Goal: Check status: Verify the current state of an ongoing process or item

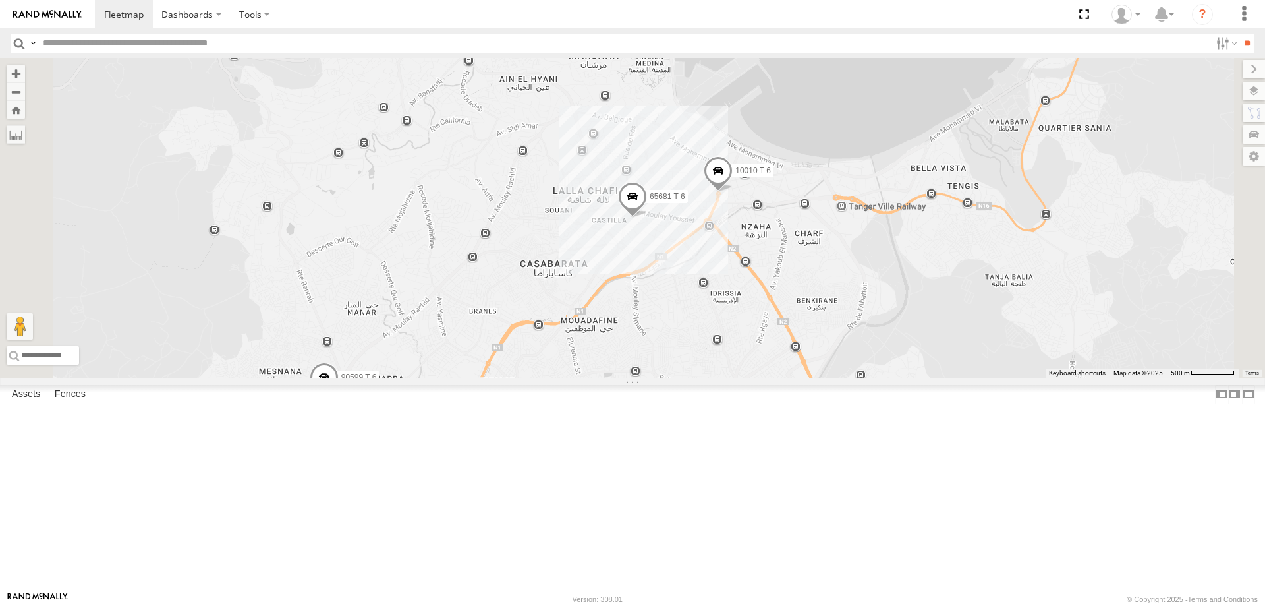
click at [0, 0] on div "10069 T 6" at bounding box center [0, 0] width 0 height 0
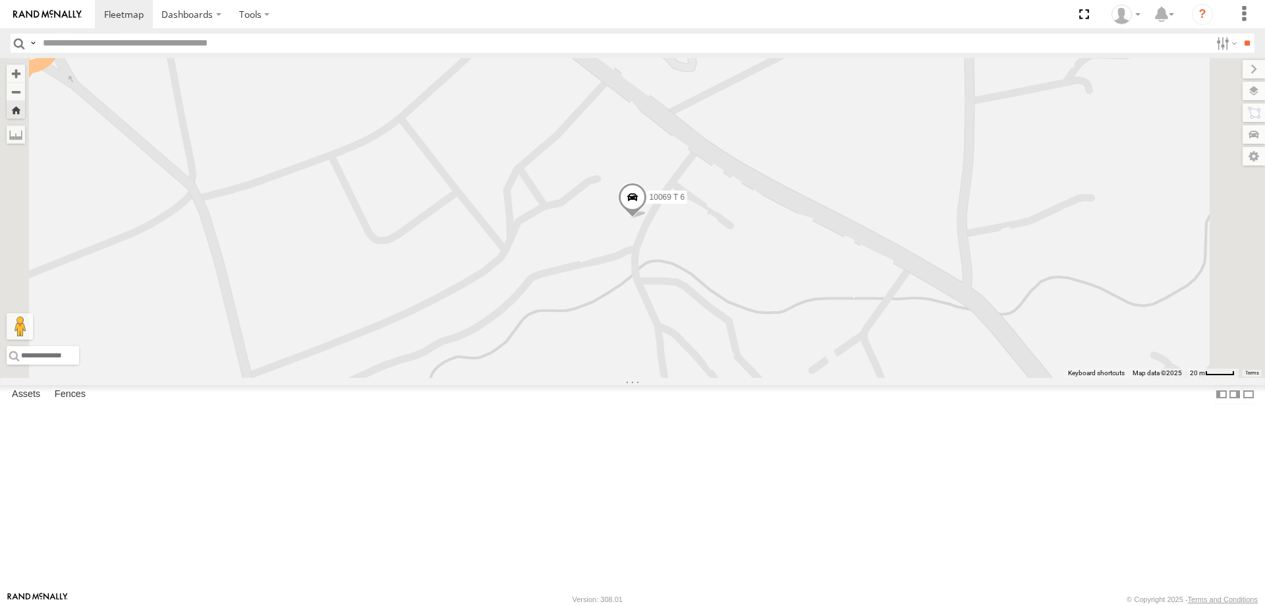
click at [0, 0] on div "42569 T 6" at bounding box center [0, 0] width 0 height 0
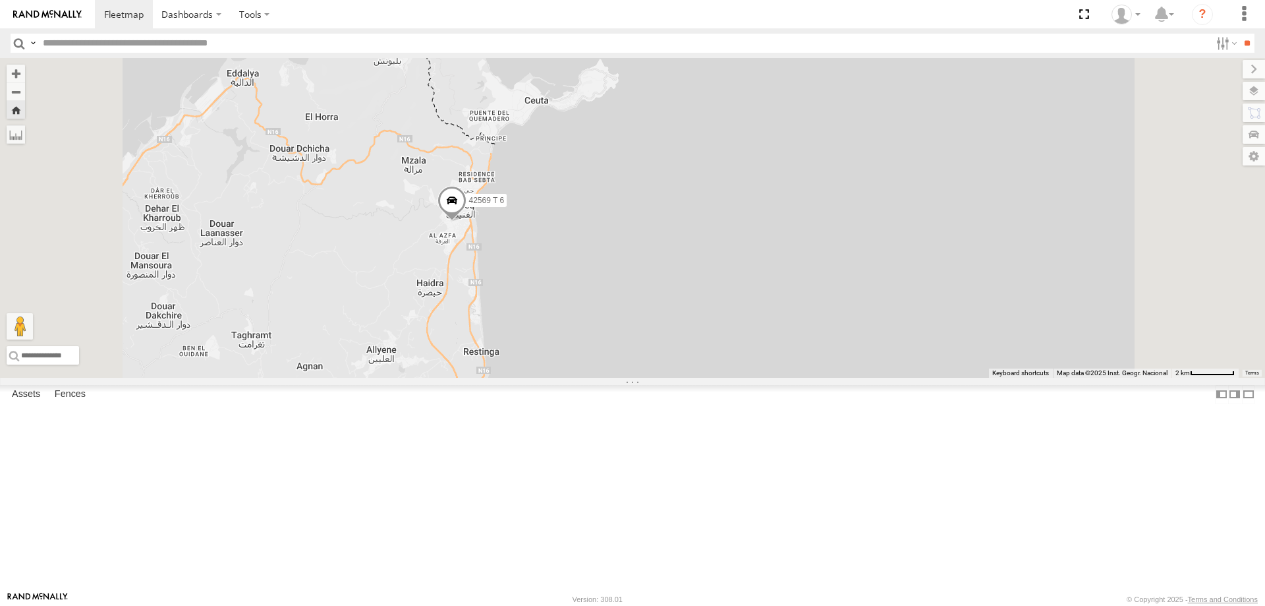
click at [0, 0] on div "42659 T 6" at bounding box center [0, 0] width 0 height 0
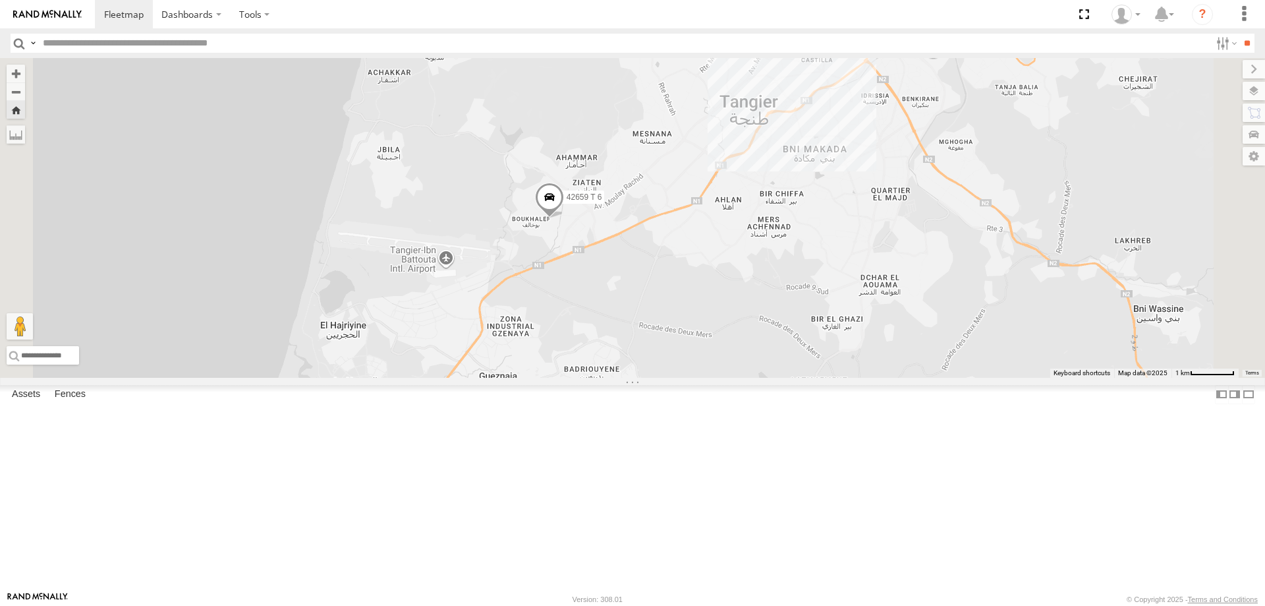
click at [0, 0] on div "Tanger" at bounding box center [0, 0] width 0 height 0
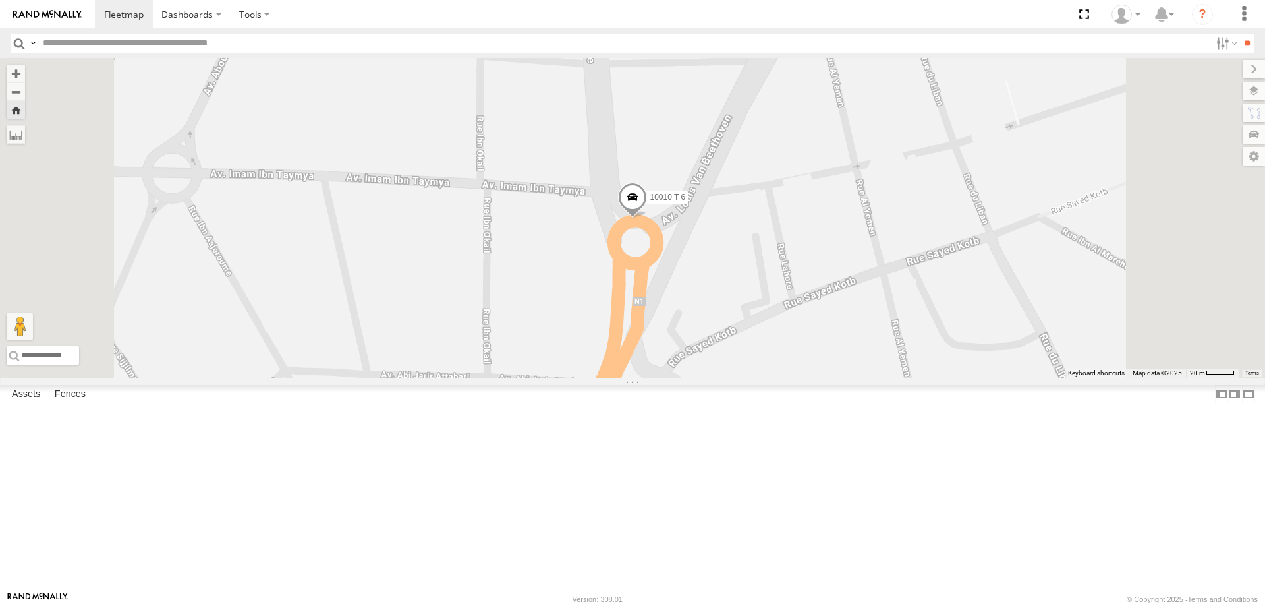
click at [647, 218] on span at bounding box center [632, 201] width 29 height 36
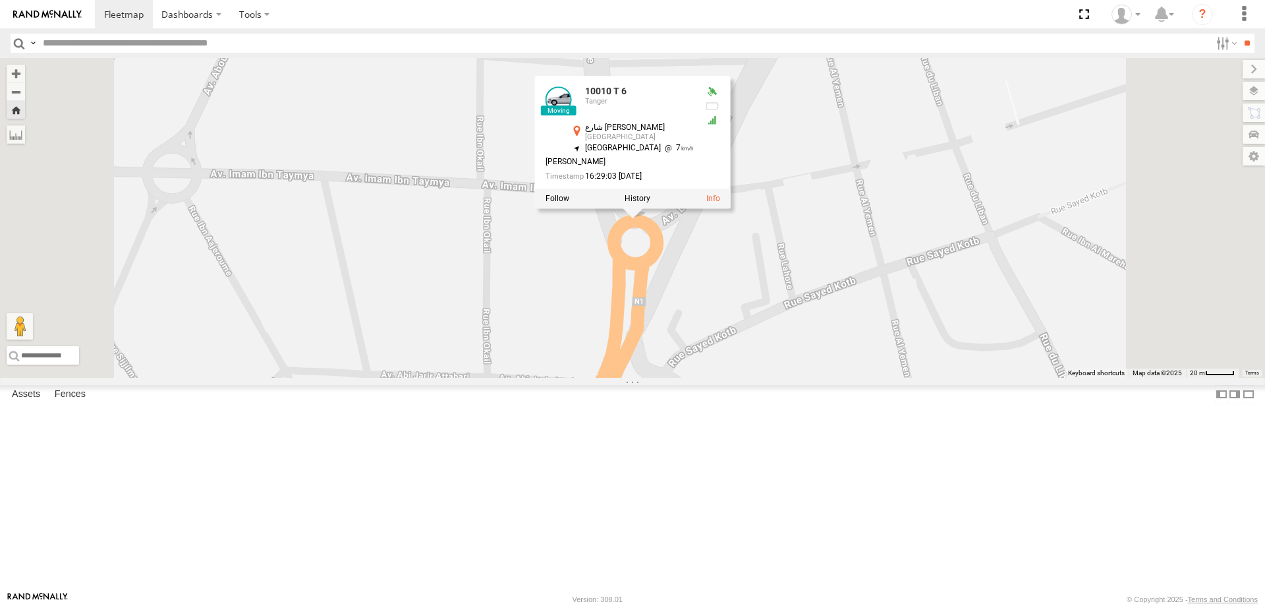
click at [0, 0] on div "90599 T 6" at bounding box center [0, 0] width 0 height 0
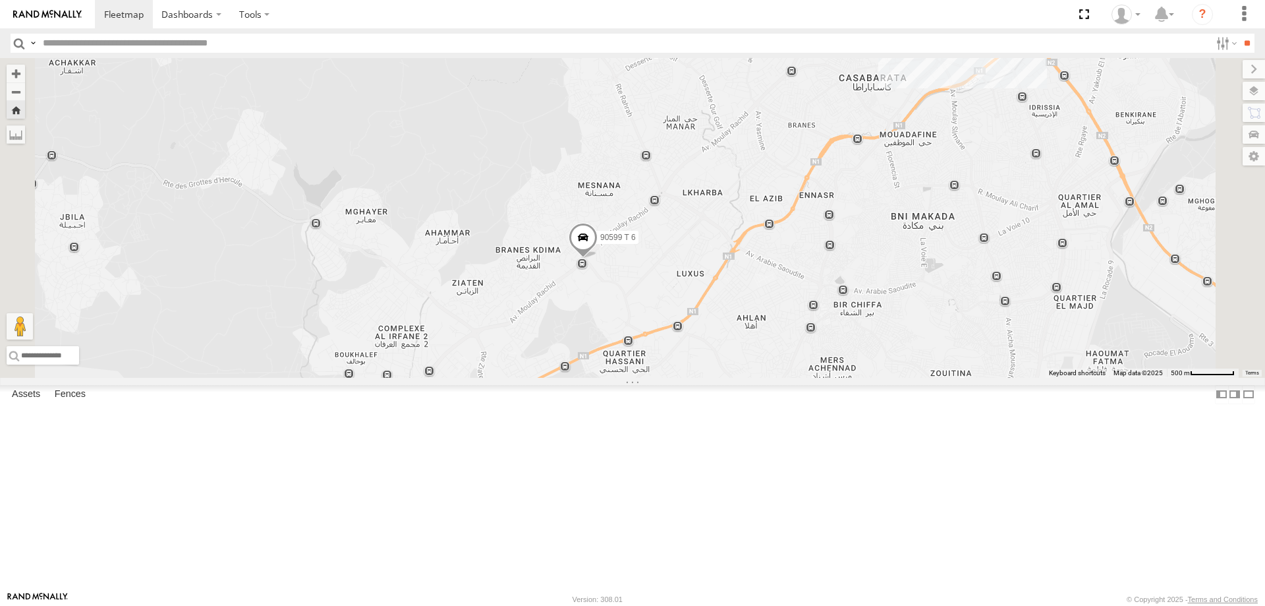
click at [598, 258] on span at bounding box center [583, 240] width 29 height 36
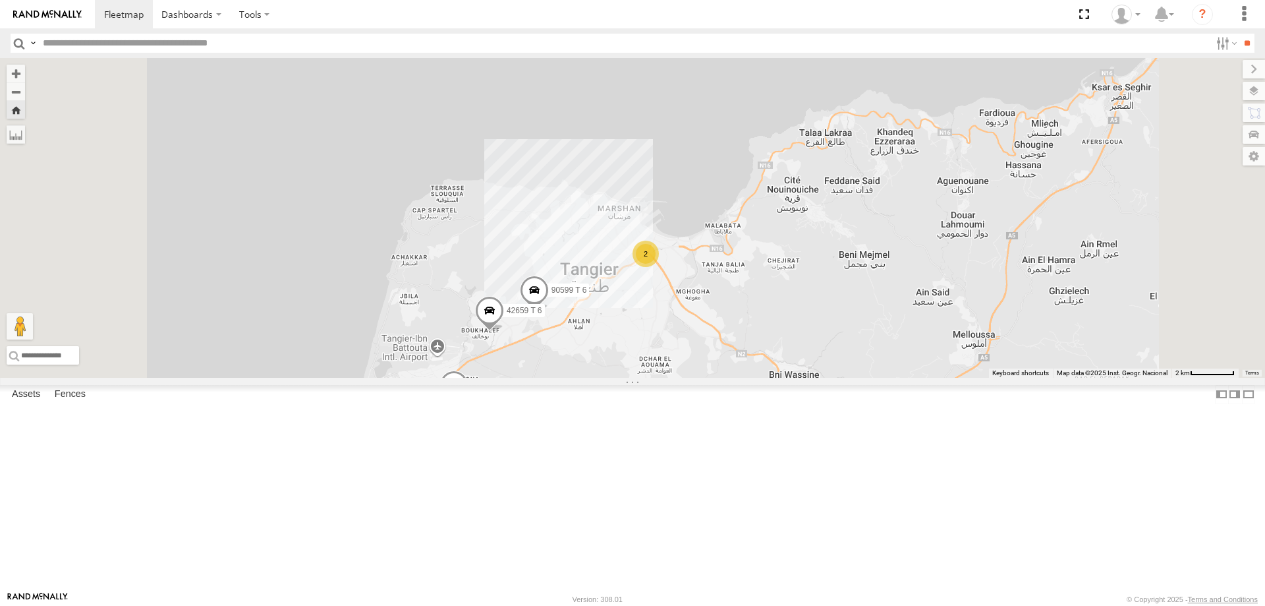
click at [469, 405] on span at bounding box center [454, 388] width 29 height 36
click at [538, 352] on div "2" at bounding box center [525, 339] width 26 height 26
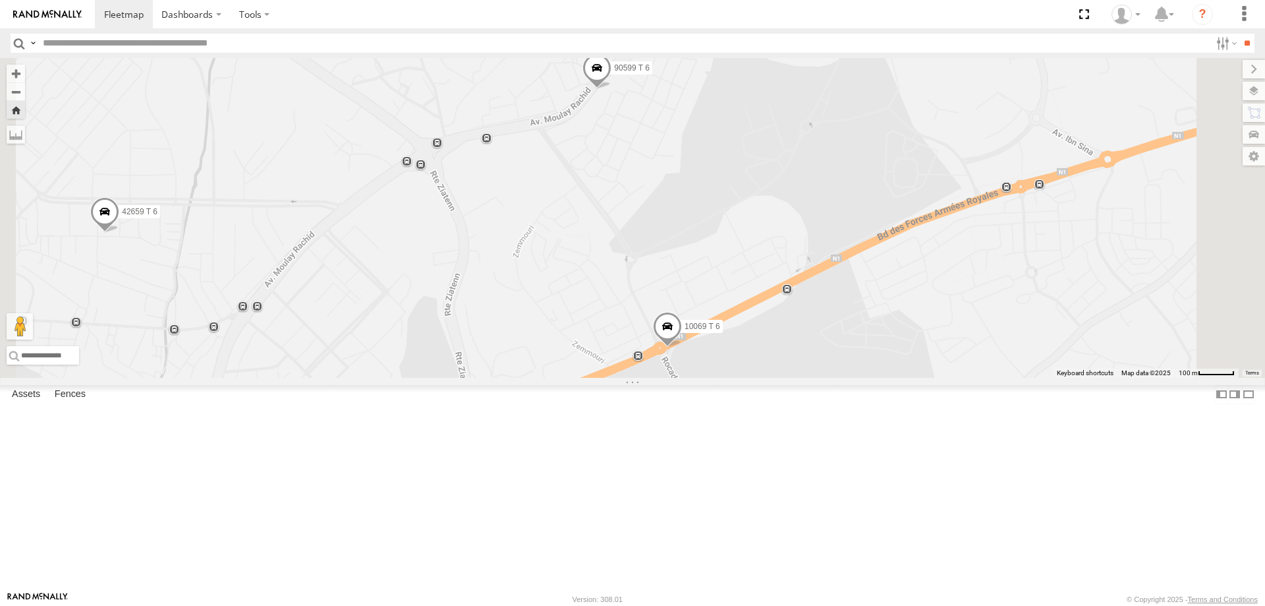
click at [682, 347] on span at bounding box center [667, 330] width 29 height 36
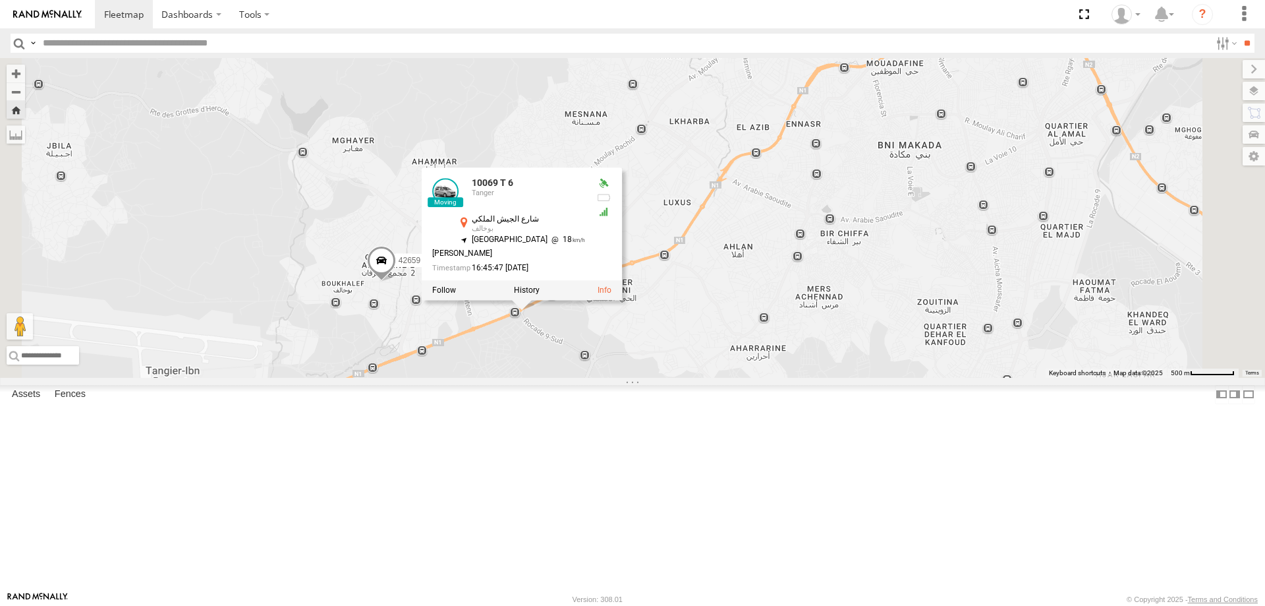
click at [843, 378] on div "10010 T 6 65681 T 6 42659 T 6 10069 T 6 90599 T 6 10069 [GEOGRAPHIC_DATA] , -5.…" at bounding box center [632, 218] width 1265 height 320
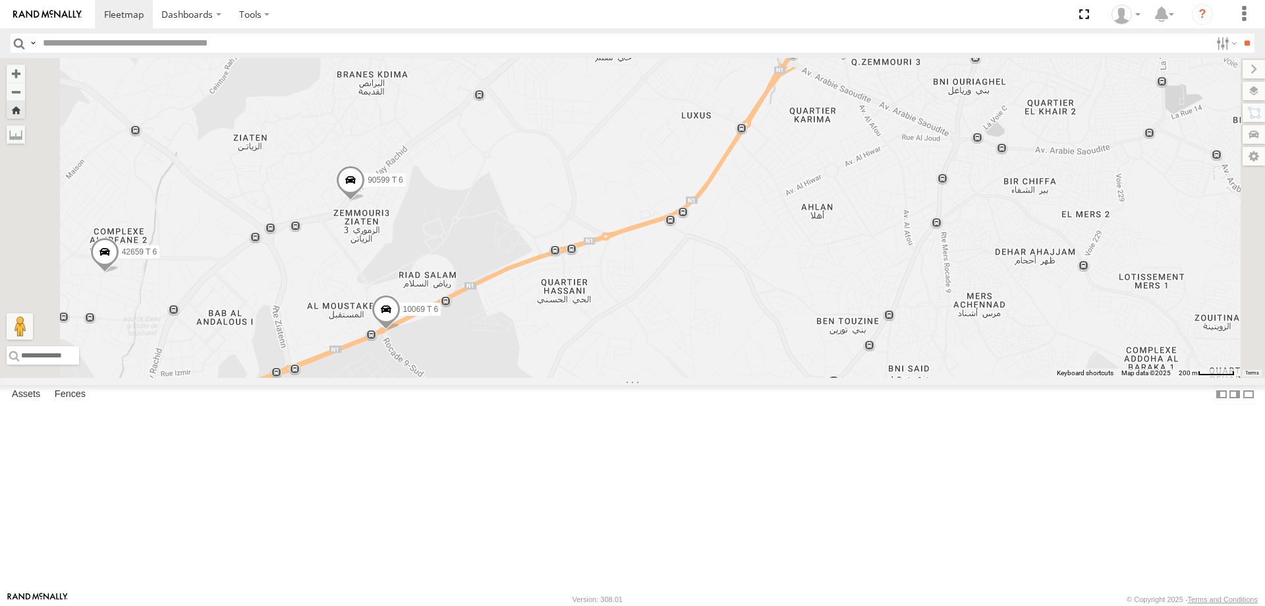
click at [401, 330] on span at bounding box center [386, 313] width 29 height 36
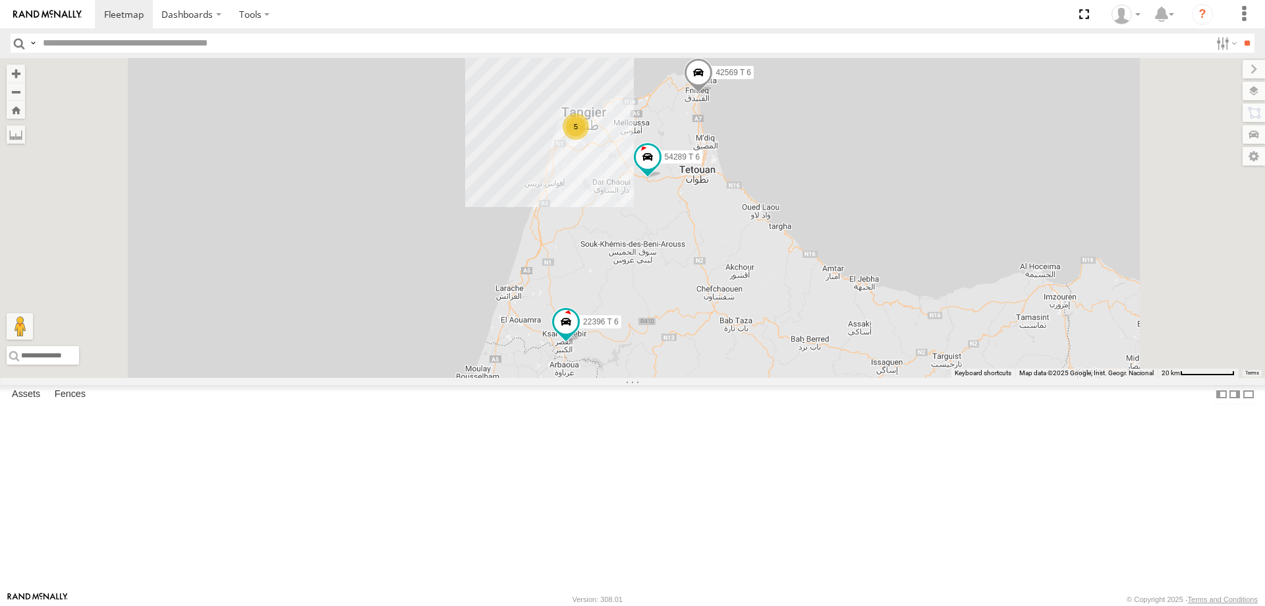
click at [589, 140] on div "5" at bounding box center [576, 126] width 26 height 26
click at [595, 138] on div "5" at bounding box center [582, 125] width 26 height 26
click at [0, 0] on div "Tanger" at bounding box center [0, 0] width 0 height 0
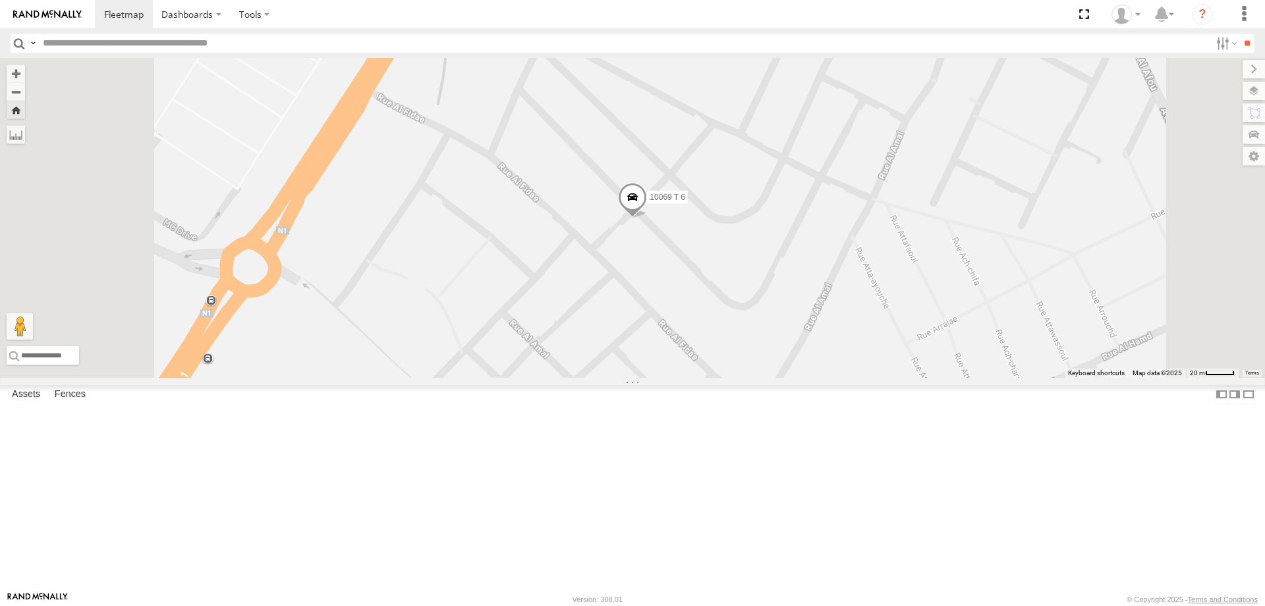
click at [0, 0] on div "42659 T 6" at bounding box center [0, 0] width 0 height 0
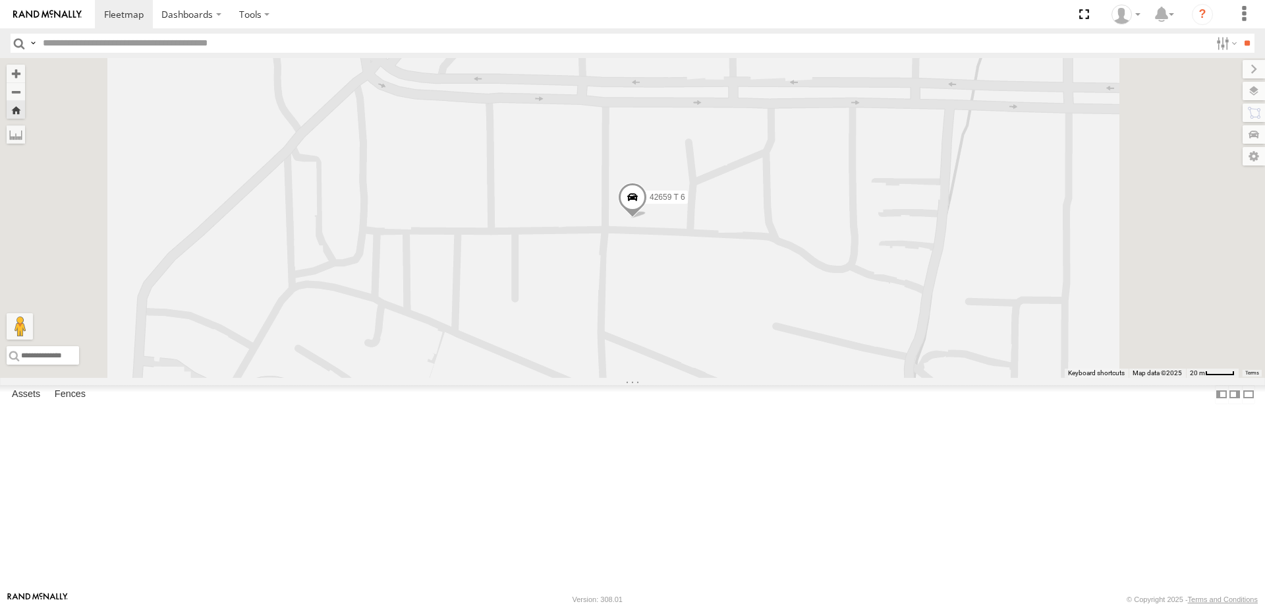
click at [647, 218] on span at bounding box center [632, 201] width 29 height 36
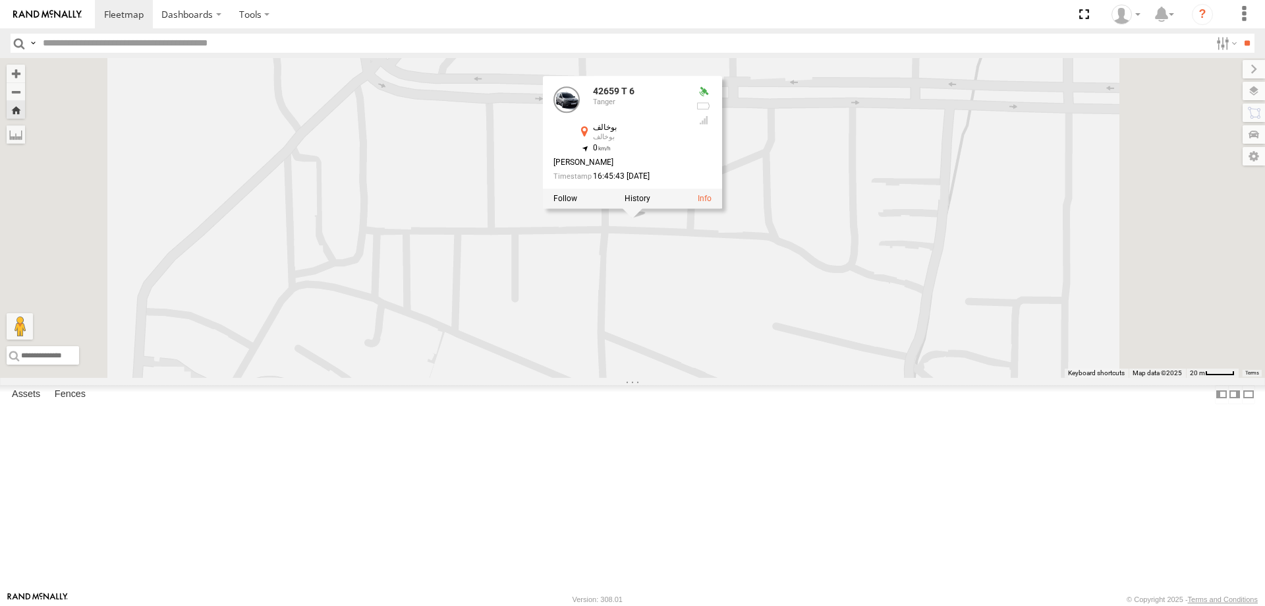
click at [0, 0] on div "90599 T 6" at bounding box center [0, 0] width 0 height 0
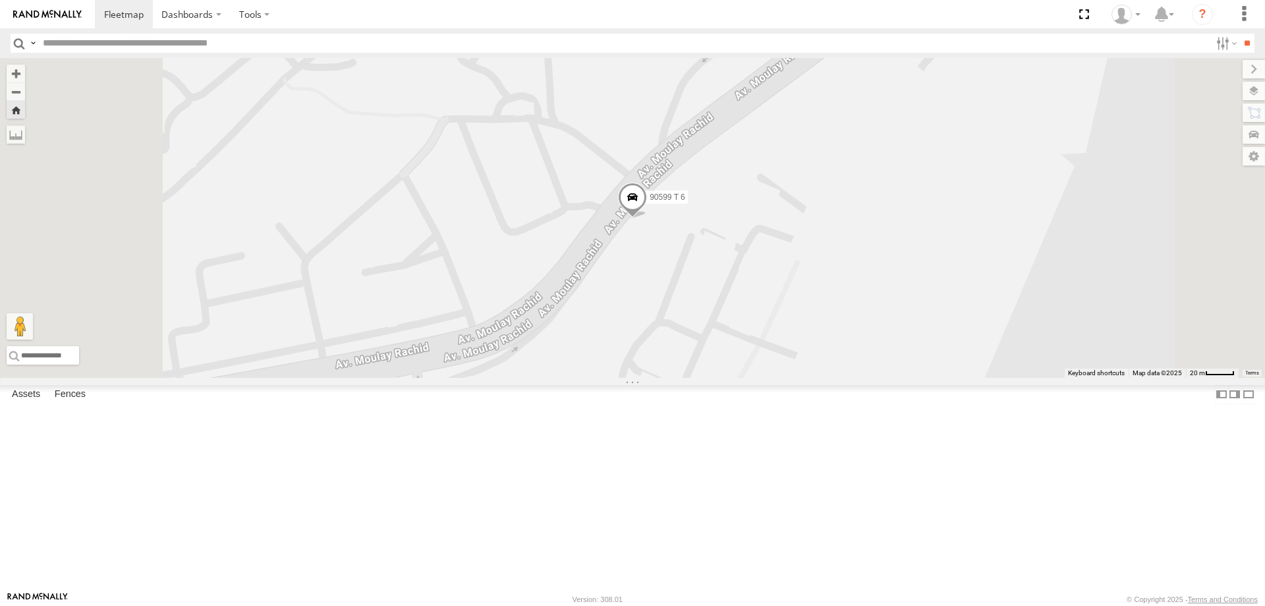
click at [0, 0] on div "Tanger" at bounding box center [0, 0] width 0 height 0
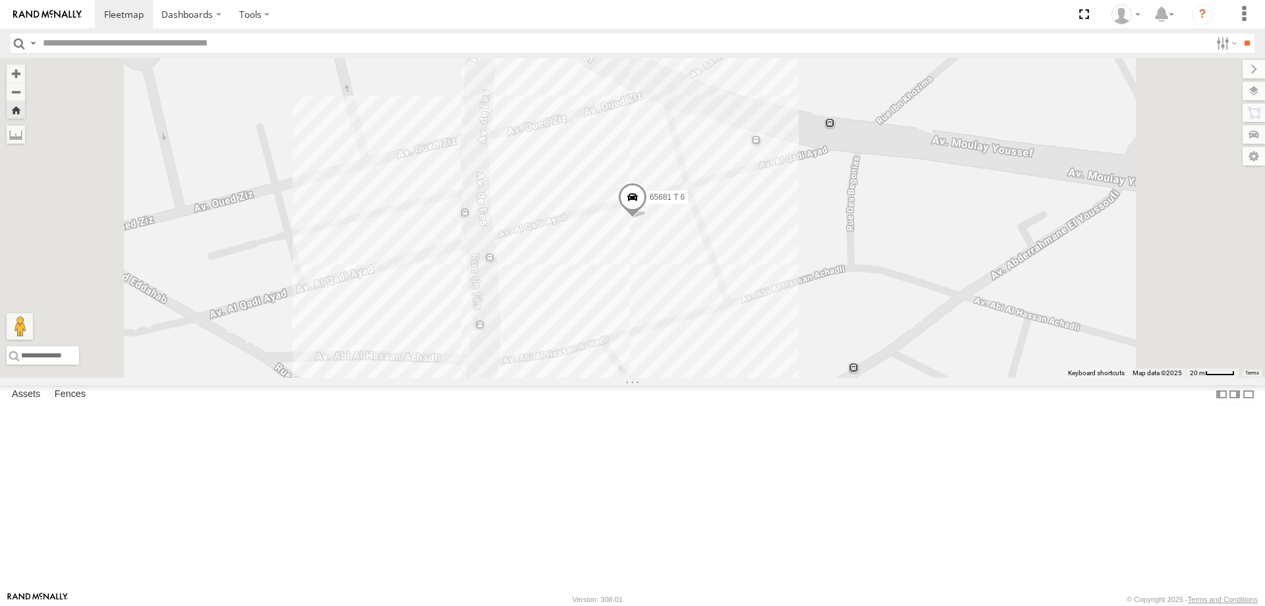
click at [0, 0] on div "Tanger" at bounding box center [0, 0] width 0 height 0
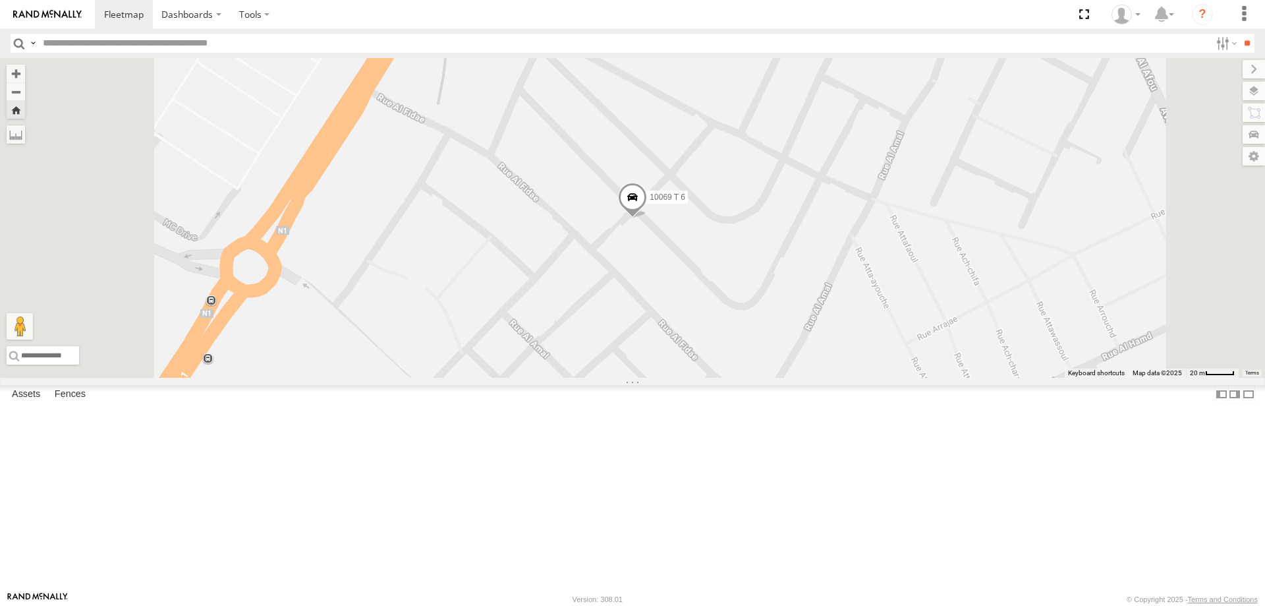
click at [0, 0] on div "Tanger" at bounding box center [0, 0] width 0 height 0
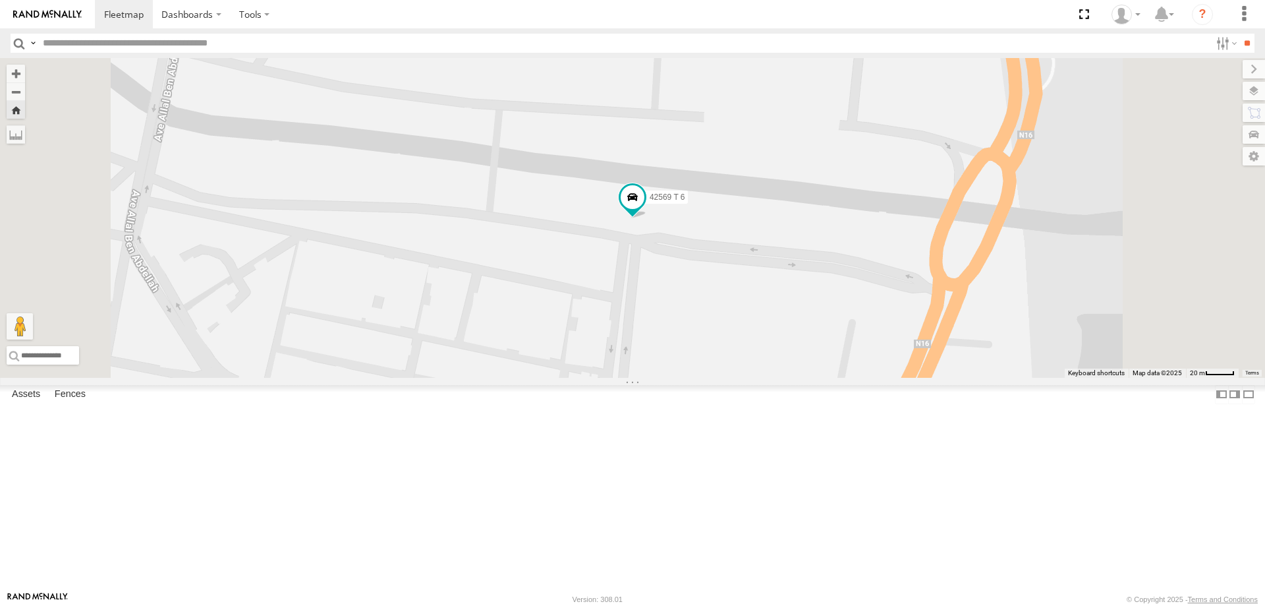
click at [0, 0] on div "Tanger" at bounding box center [0, 0] width 0 height 0
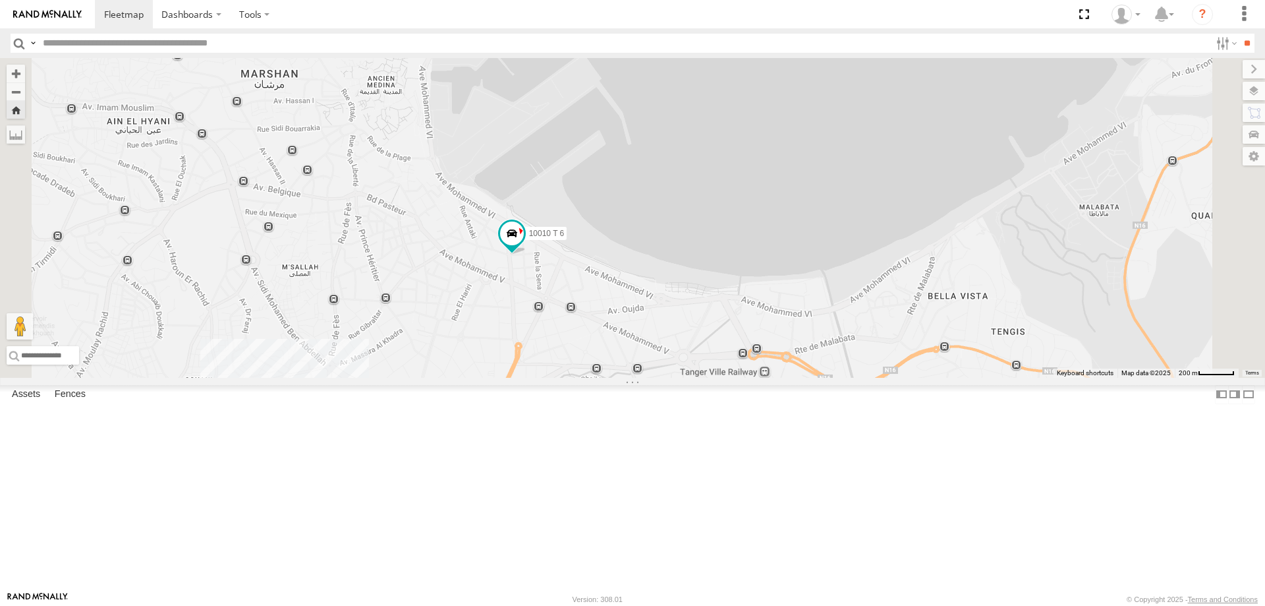
click at [0, 0] on div "22396 T 6 Tanger" at bounding box center [0, 0] width 0 height 0
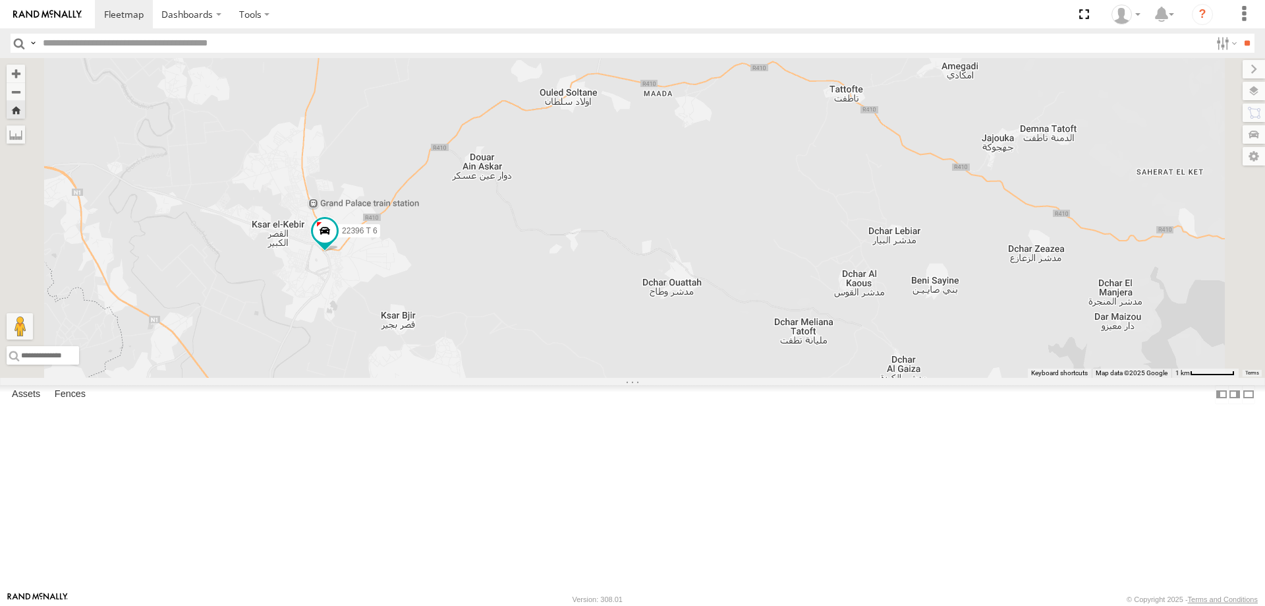
click at [0, 0] on div "54289 T 6" at bounding box center [0, 0] width 0 height 0
